Goal: Task Accomplishment & Management: Manage account settings

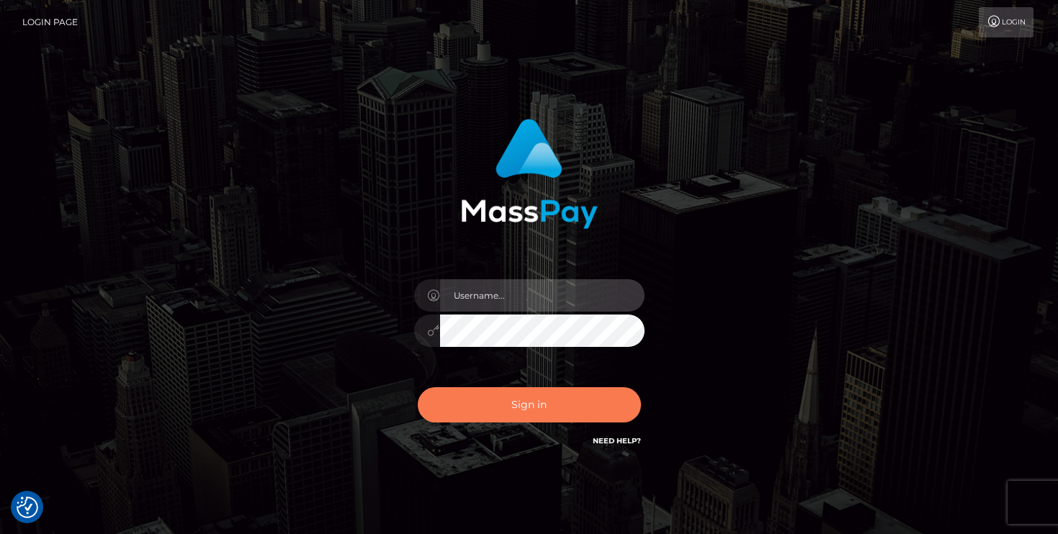
type input "mariolabugaj"
click at [542, 415] on button "Sign in" at bounding box center [529, 405] width 223 height 35
type input "mariolabugaj"
click at [556, 413] on button "Sign in" at bounding box center [529, 405] width 223 height 35
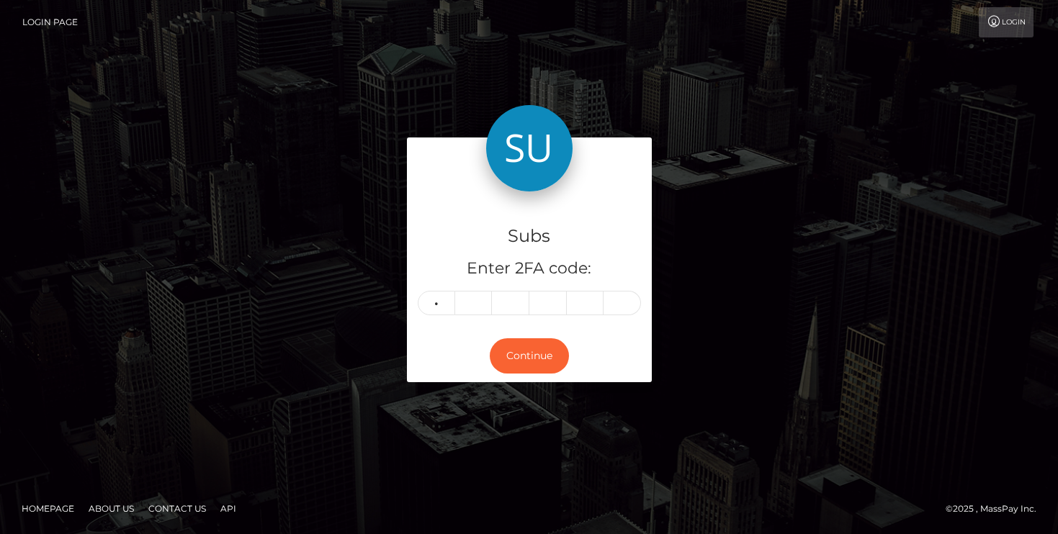
type input "2"
type input "6"
type input "1"
type input "5"
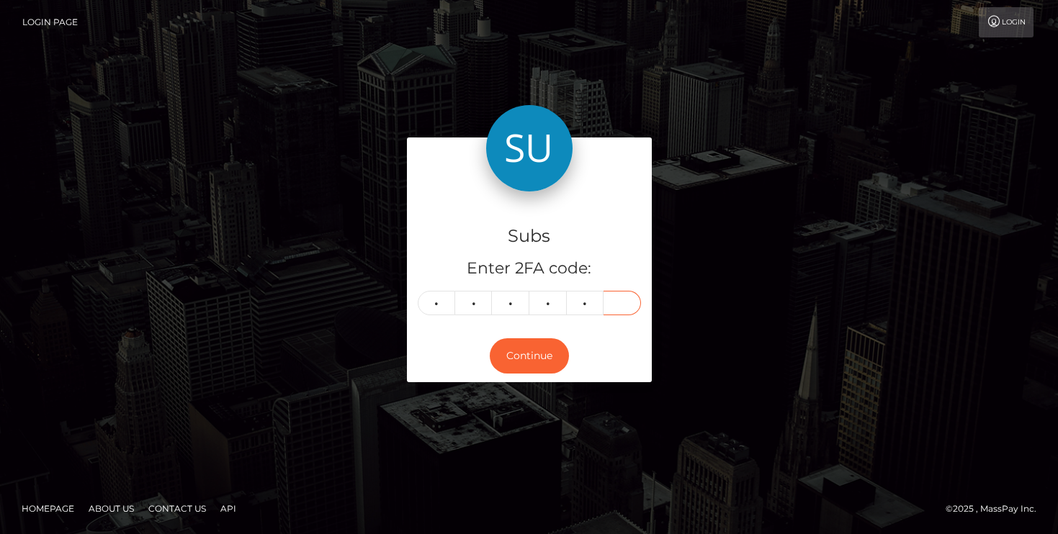
type input "6"
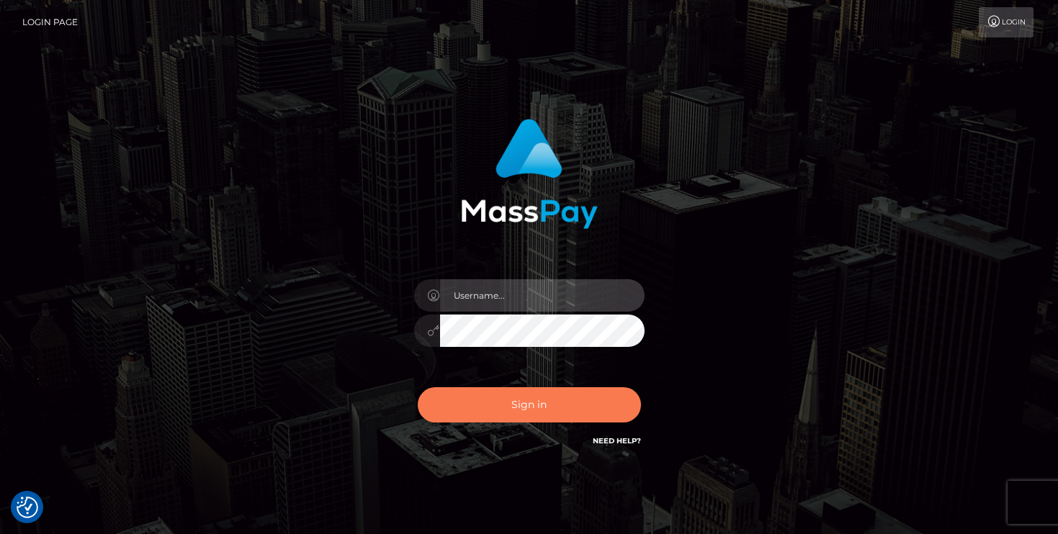
type input "mariolabugaj"
click at [528, 411] on button "Sign in" at bounding box center [529, 405] width 223 height 35
type input "mariolabugaj"
click at [528, 410] on button "Sign in" at bounding box center [529, 405] width 223 height 35
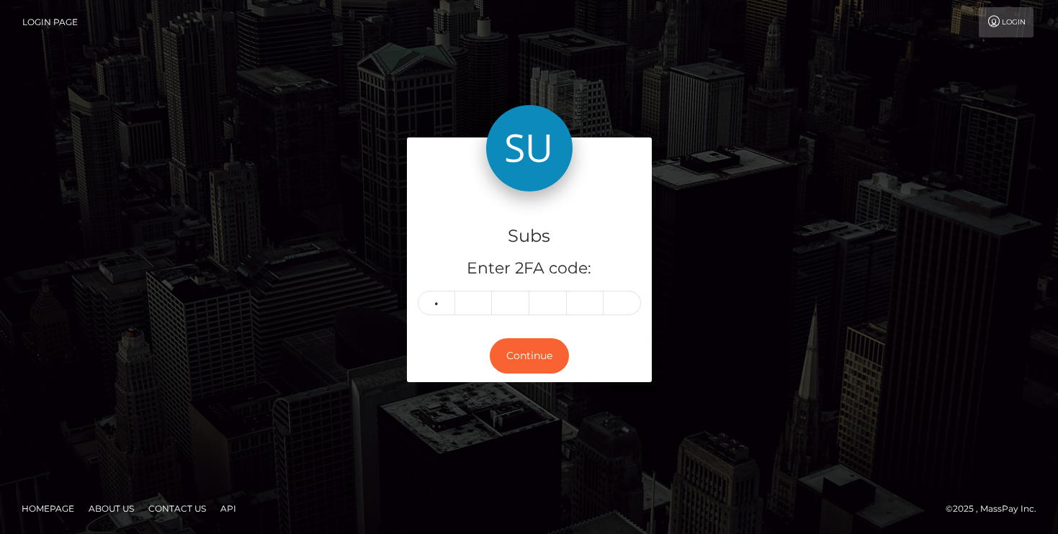
type input "1"
type input "4"
type input "3"
type input "6"
type input "9"
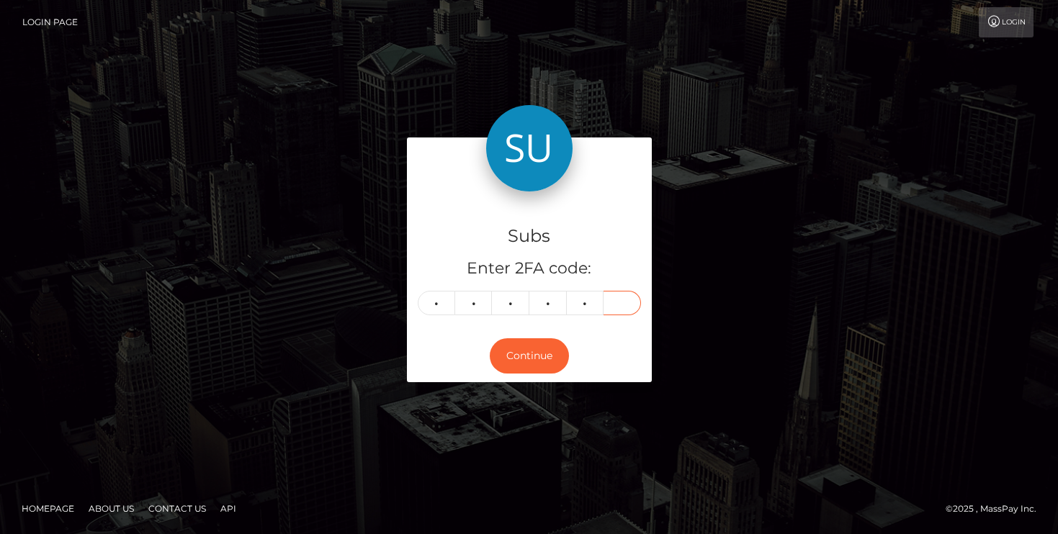
type input "2"
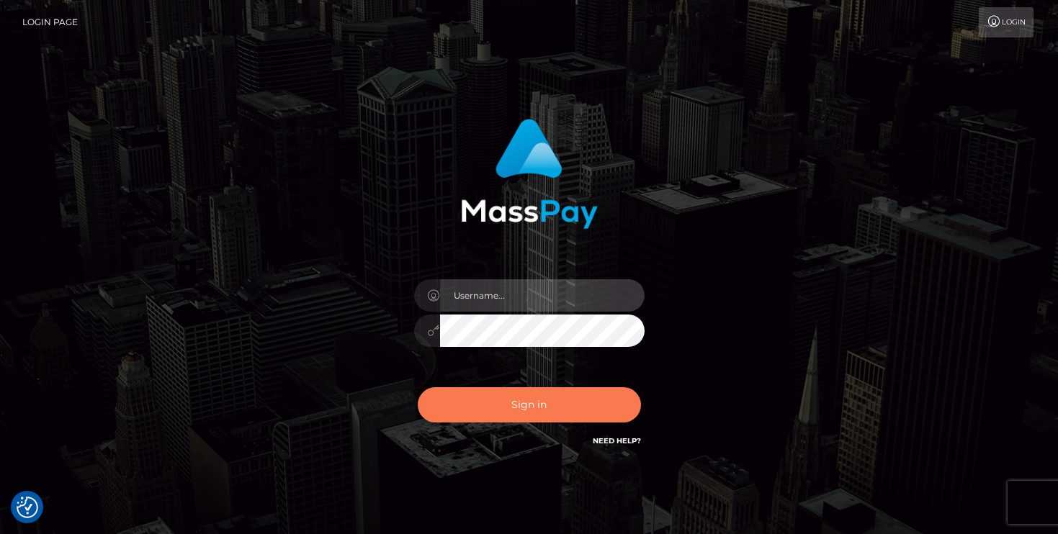
type input "mariolabugaj"
click at [519, 404] on button "Sign in" at bounding box center [529, 405] width 223 height 35
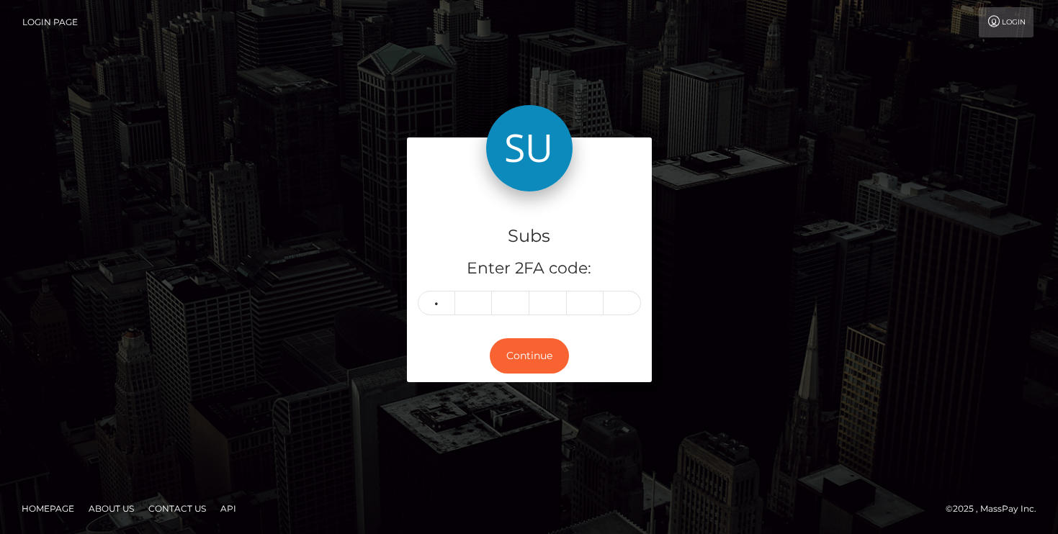
type input "2"
type input "4"
type input "0"
type input "6"
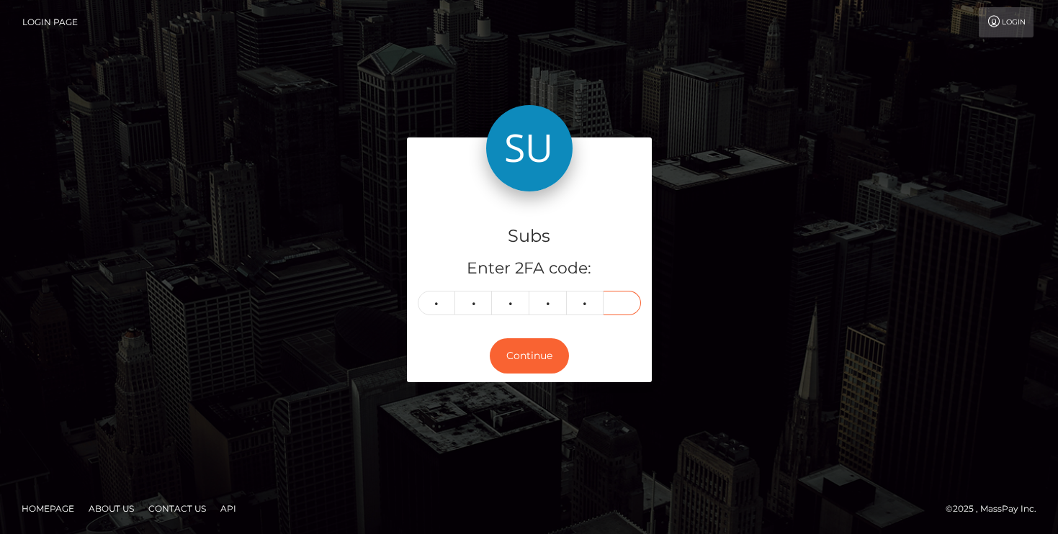
type input "5"
